Goal: Find specific page/section

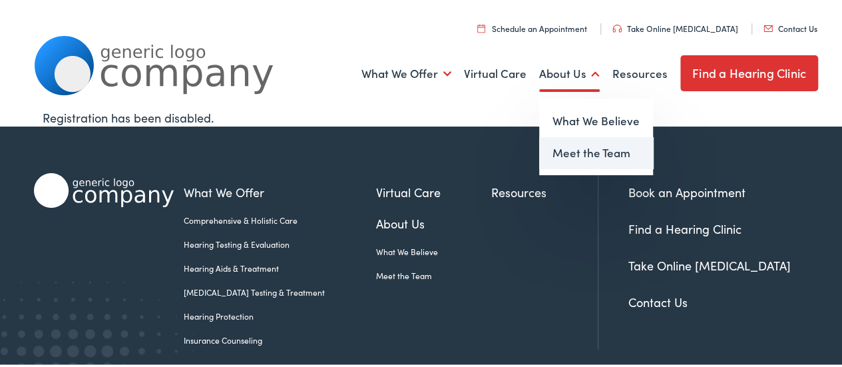
click at [565, 152] on link "Meet the Team" at bounding box center [596, 151] width 114 height 32
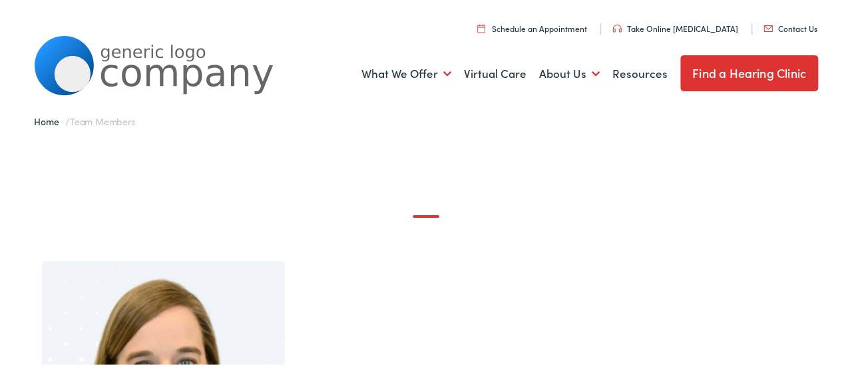
click at [128, 79] on img at bounding box center [154, 63] width 240 height 59
